Goal: Task Accomplishment & Management: Manage account settings

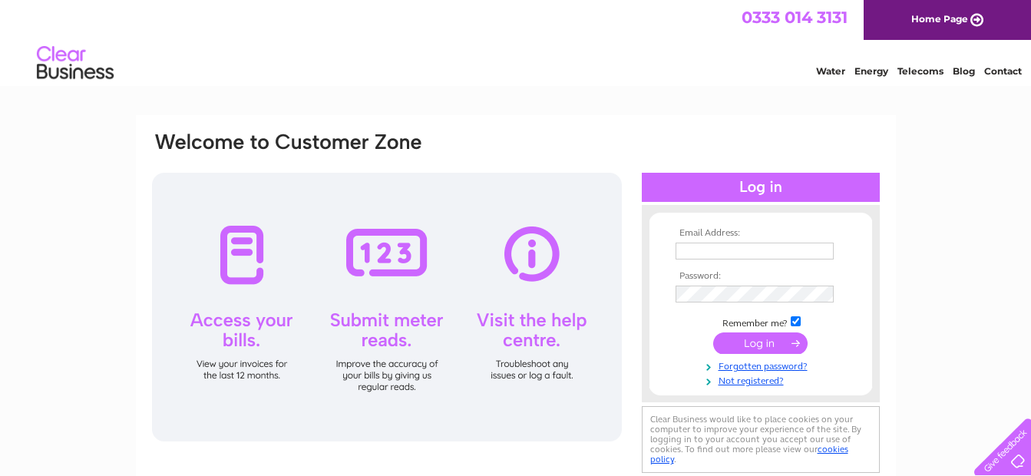
type input "[EMAIL_ADDRESS][DOMAIN_NAME]"
click at [765, 344] on input "submit" at bounding box center [760, 342] width 94 height 21
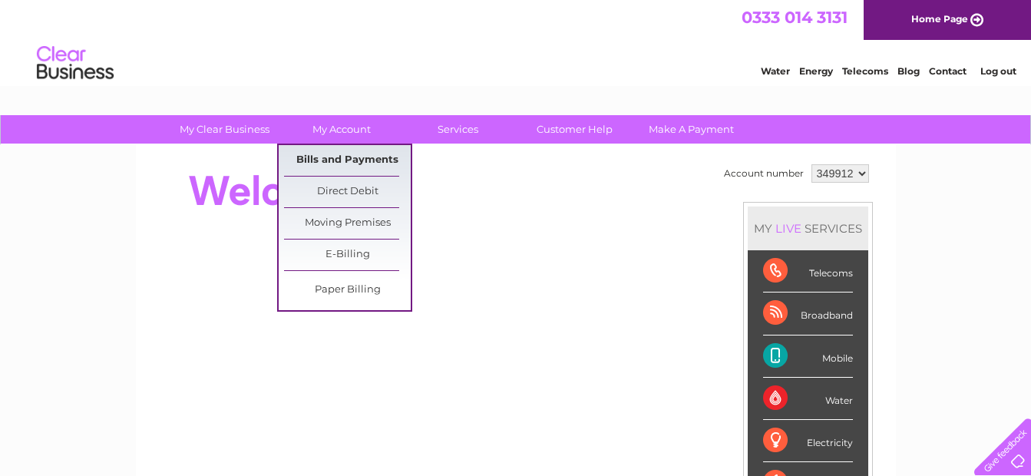
click at [329, 160] on link "Bills and Payments" at bounding box center [347, 160] width 127 height 31
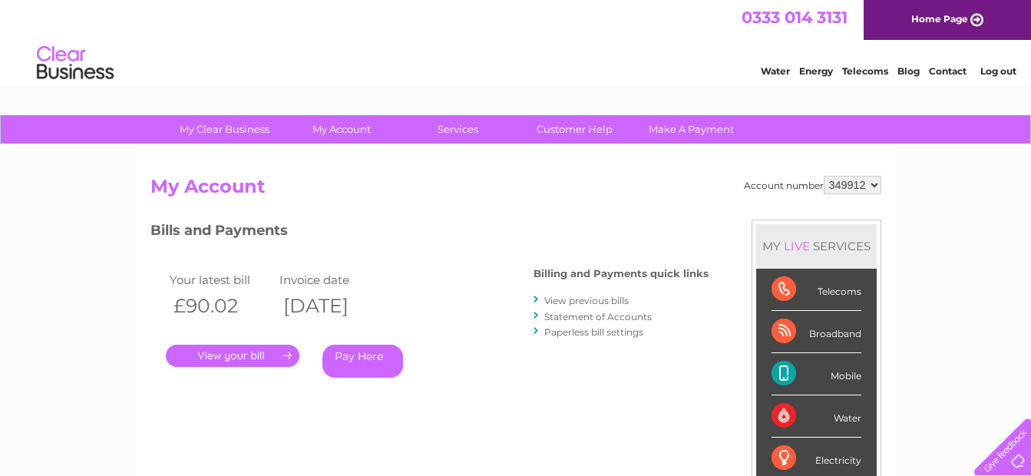
click at [245, 357] on link "." at bounding box center [233, 356] width 134 height 22
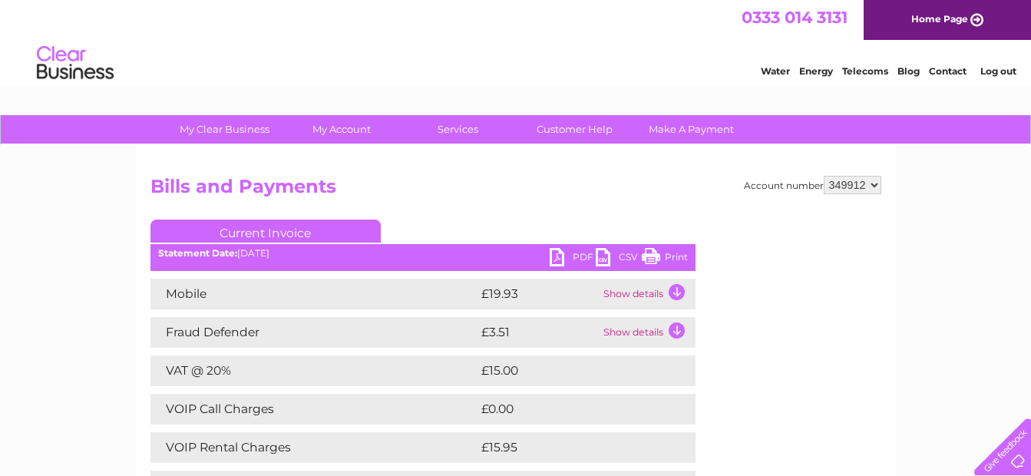
click at [555, 256] on link "PDF" at bounding box center [573, 259] width 46 height 22
